Goal: Information Seeking & Learning: Learn about a topic

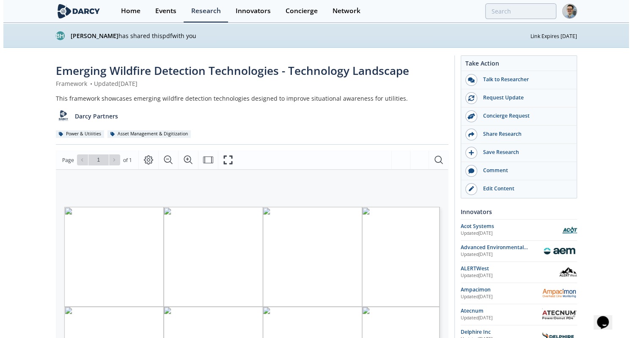
scroll to position [90, 0]
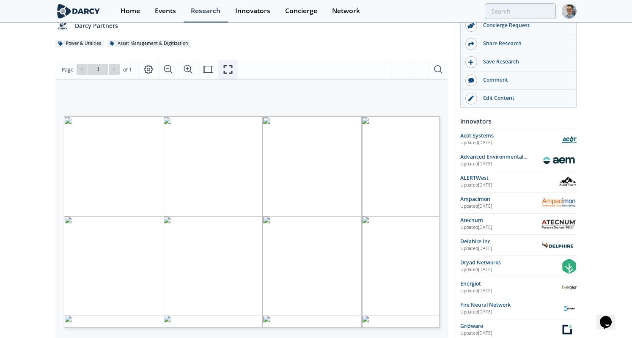
click at [223, 66] on icon "Fullscreen" at bounding box center [228, 69] width 10 height 10
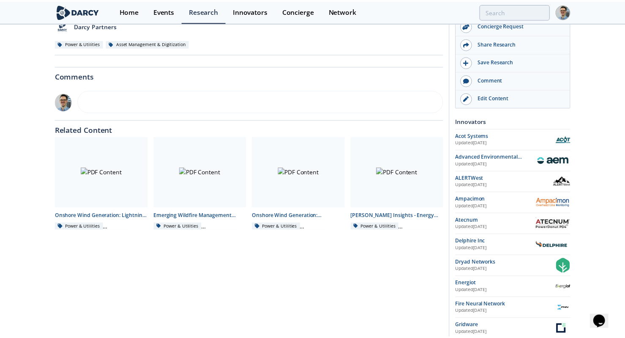
scroll to position [0, 0]
